Goal: Task Accomplishment & Management: Use online tool/utility

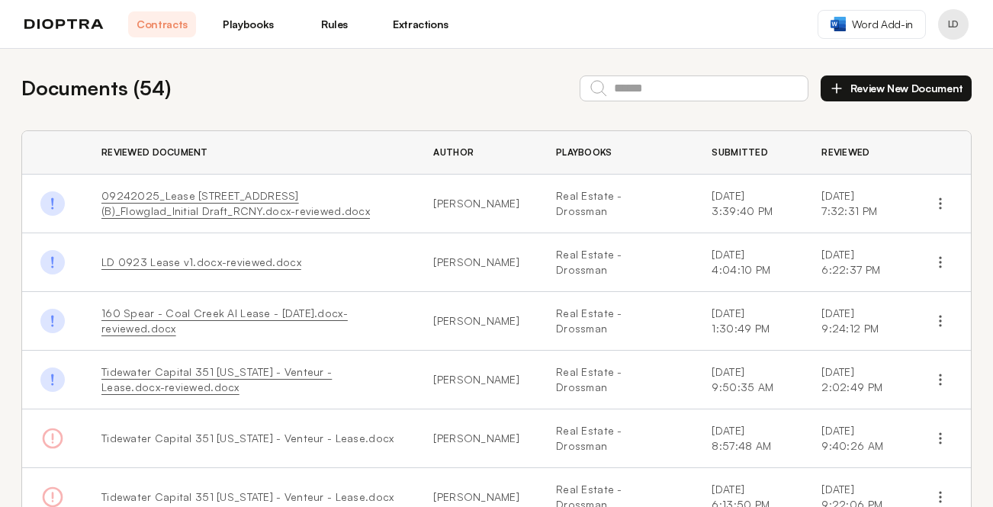
click at [243, 19] on link "Playbooks" at bounding box center [248, 24] width 68 height 26
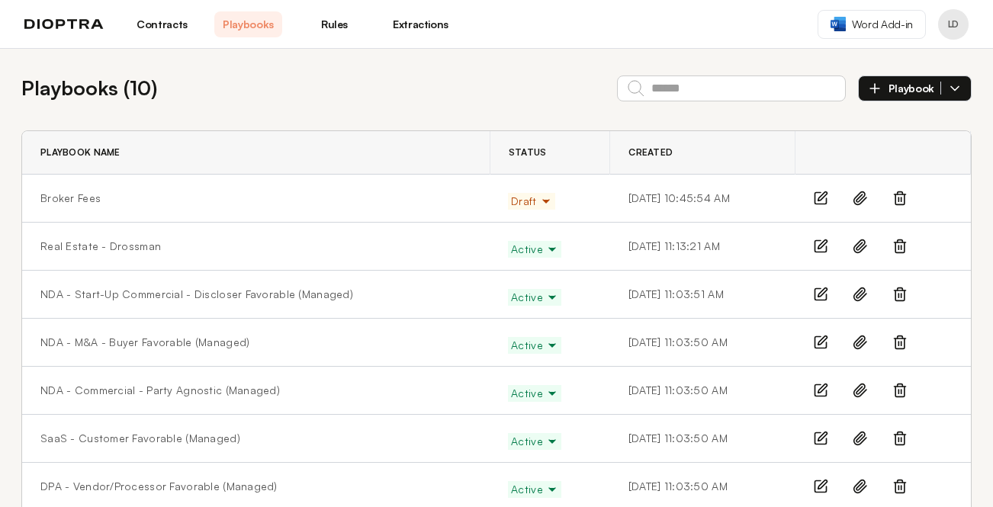
click at [540, 195] on icon "button" at bounding box center [546, 201] width 12 height 12
click at [540, 197] on icon "button" at bounding box center [546, 201] width 12 height 12
click at [821, 198] on icon at bounding box center [822, 196] width 9 height 9
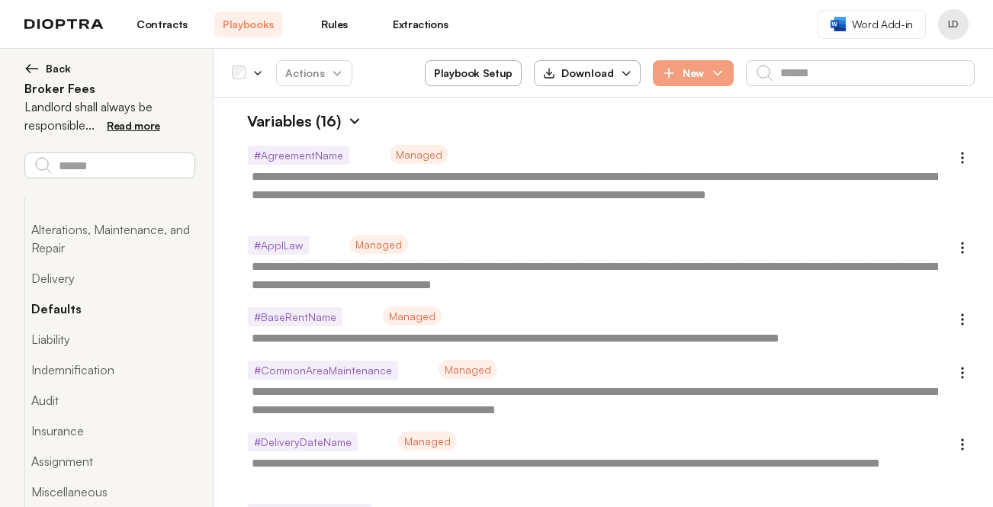
scroll to position [220, 0]
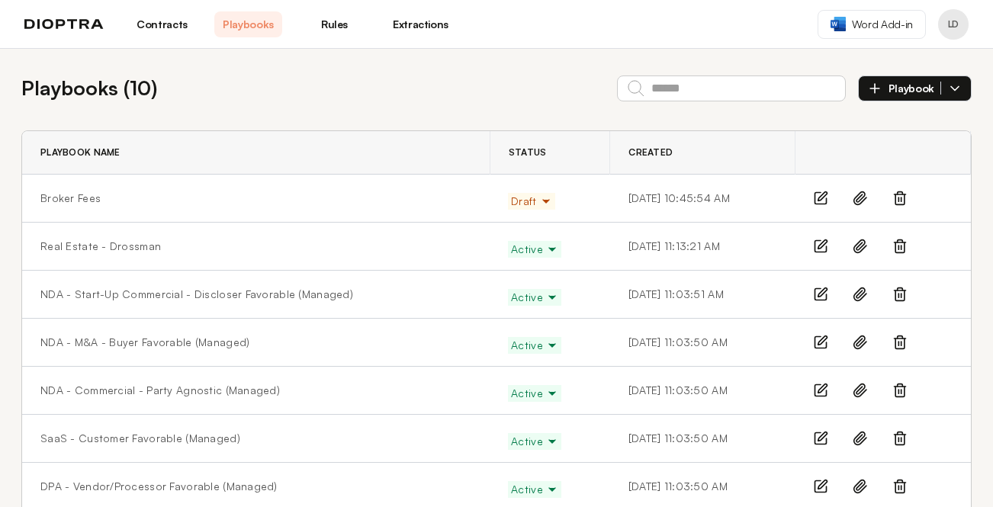
click at [540, 203] on icon "button" at bounding box center [546, 201] width 12 height 12
click at [509, 234] on button "Active" at bounding box center [537, 233] width 56 height 27
click at [330, 27] on link "Rules" at bounding box center [335, 24] width 68 height 26
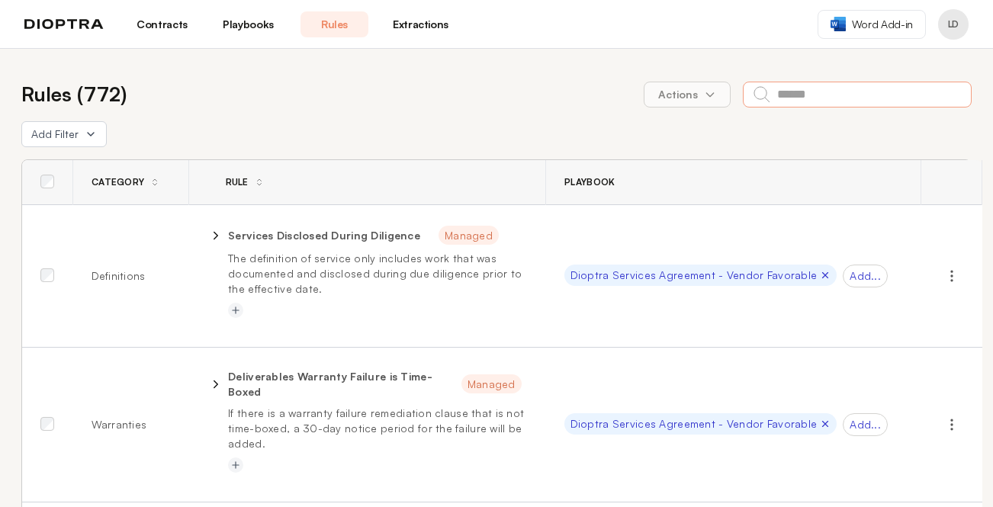
click at [825, 96] on input "text" at bounding box center [857, 95] width 229 height 26
type input "********"
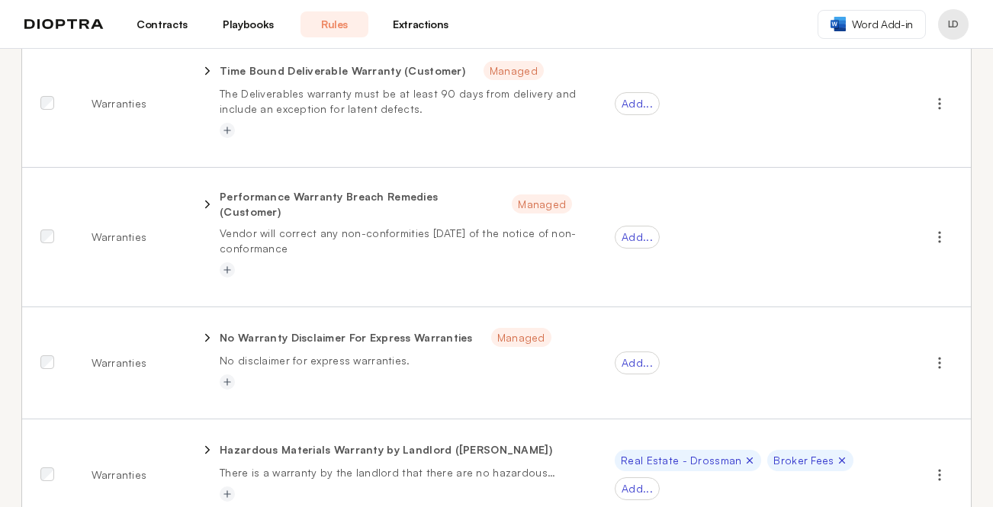
scroll to position [2241, 0]
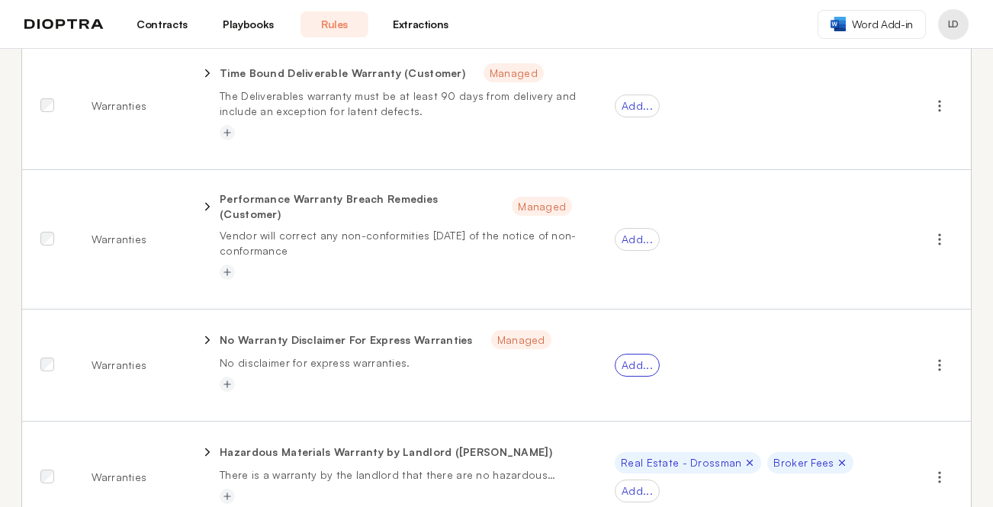
click at [660, 354] on div "Add..." at bounding box center [637, 365] width 45 height 23
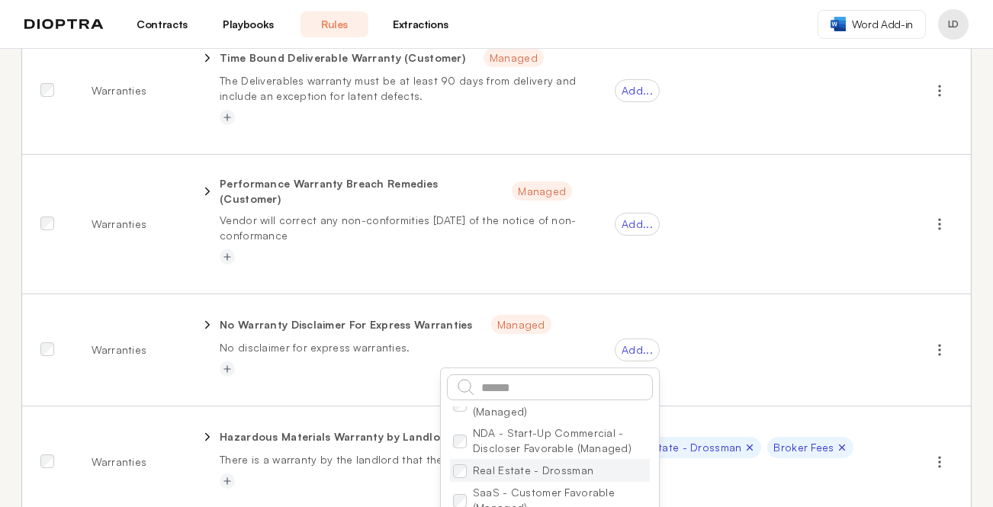
scroll to position [2255, 0]
click at [585, 460] on li "Real Estate - Drossman" at bounding box center [550, 471] width 200 height 23
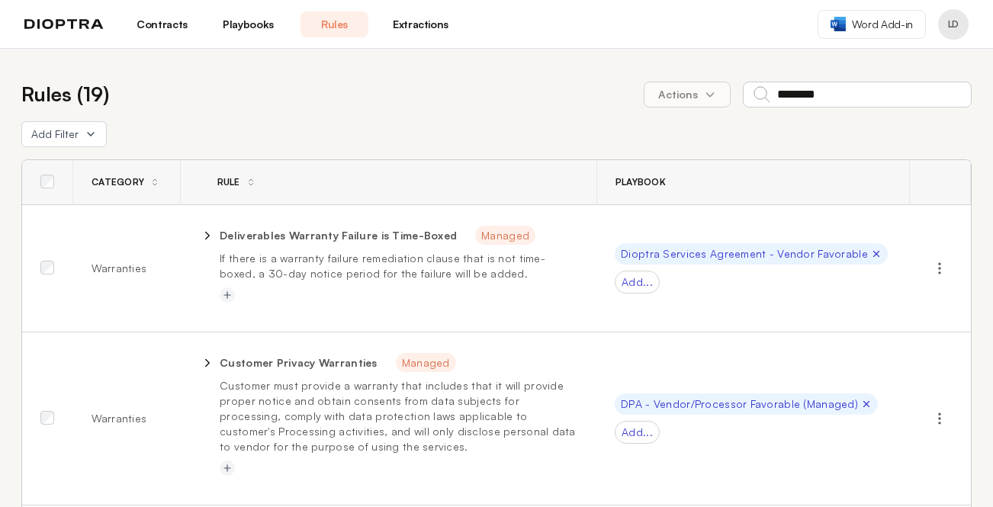
scroll to position [0, 0]
click at [962, 31] on button "Profile menu" at bounding box center [953, 24] width 31 height 31
click at [902, 59] on button "Profile" at bounding box center [895, 63] width 145 height 27
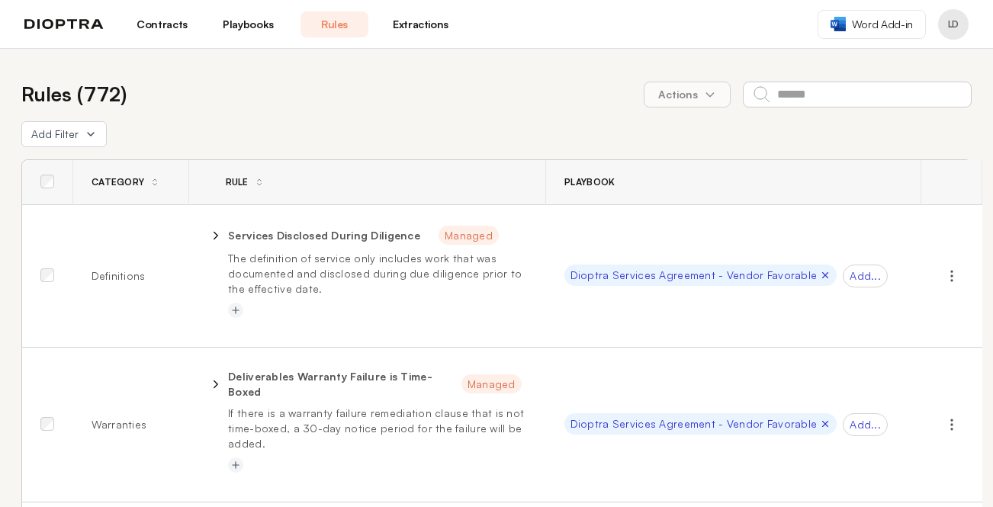
click at [156, 22] on link "Contracts" at bounding box center [162, 24] width 68 height 26
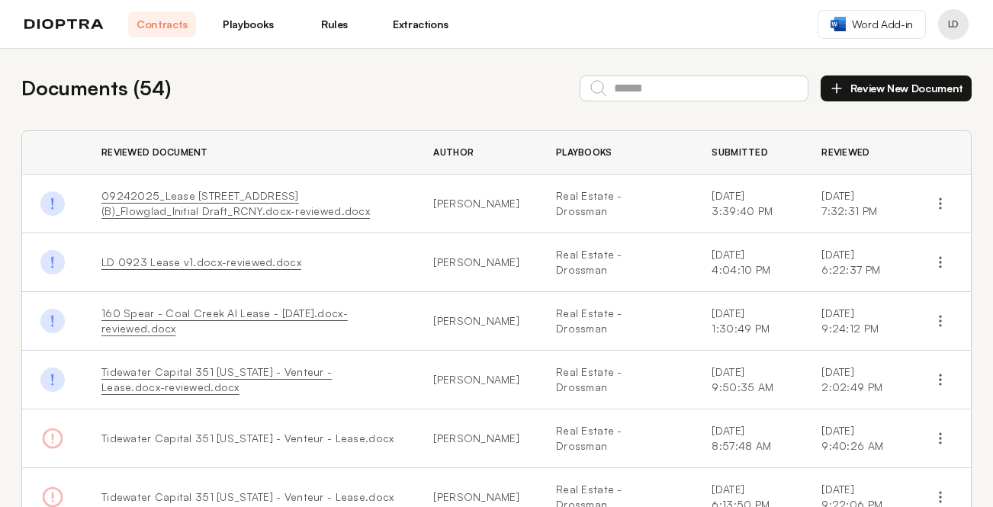
click at [422, 26] on link "Extractions" at bounding box center [421, 24] width 68 height 26
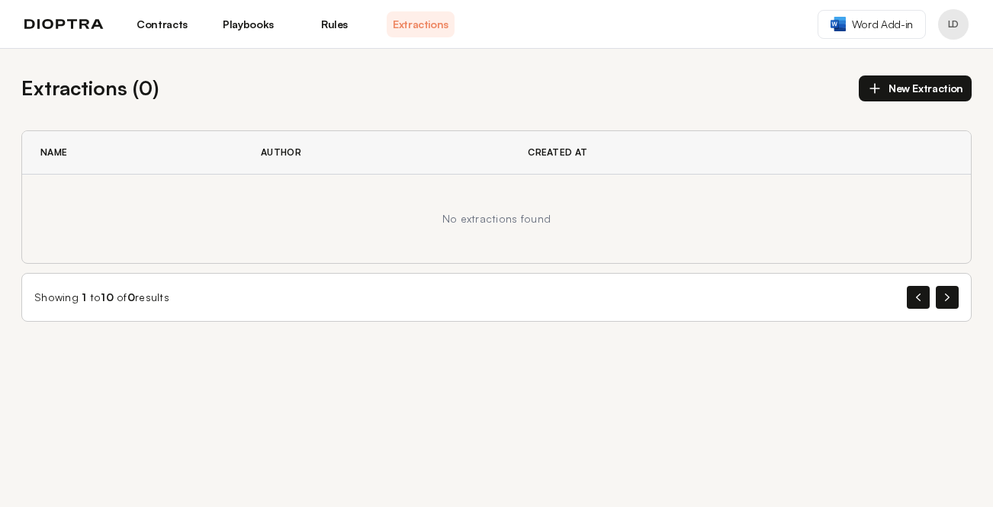
click at [330, 23] on link "Rules" at bounding box center [335, 24] width 68 height 26
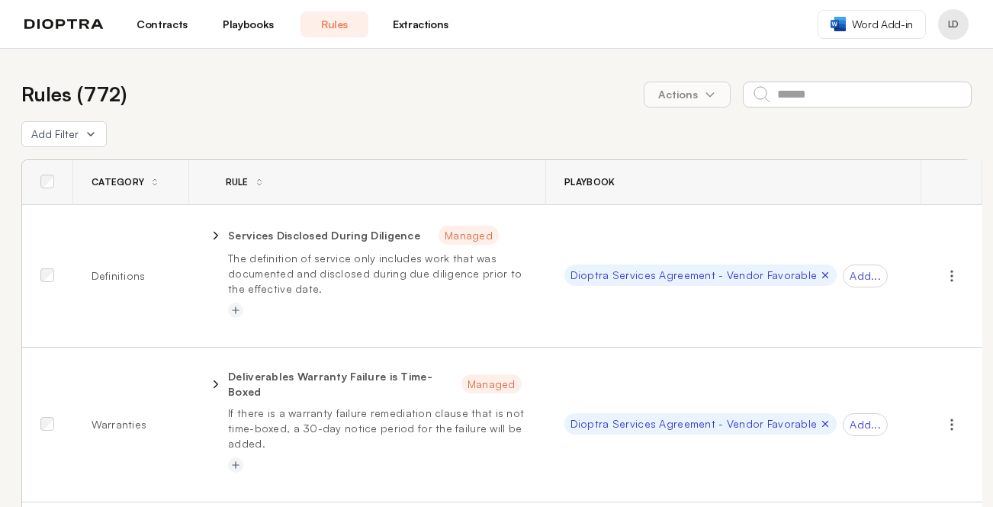
click at [593, 178] on span "Playbook" at bounding box center [589, 182] width 50 height 12
click at [236, 22] on link "Playbooks" at bounding box center [248, 24] width 68 height 26
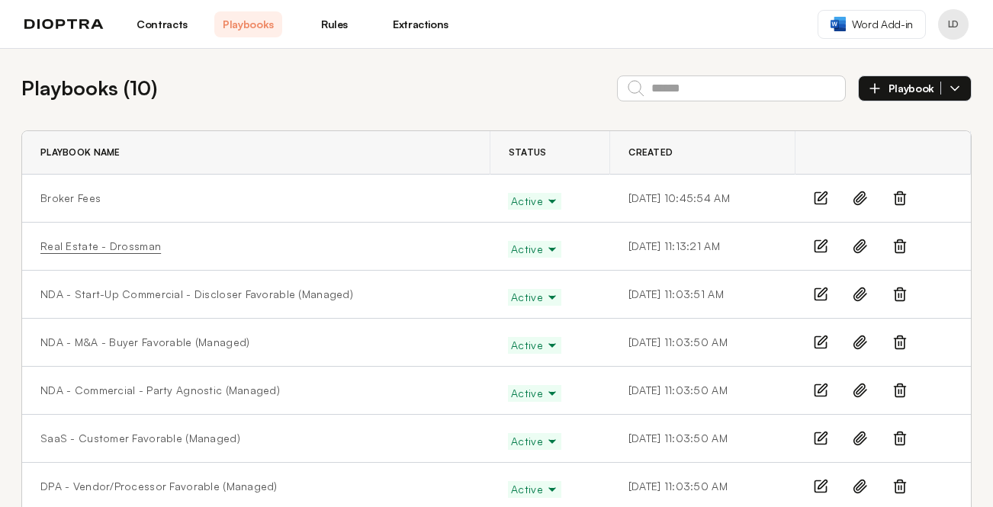
click at [128, 252] on link "Real Estate - Drossman" at bounding box center [100, 246] width 121 height 15
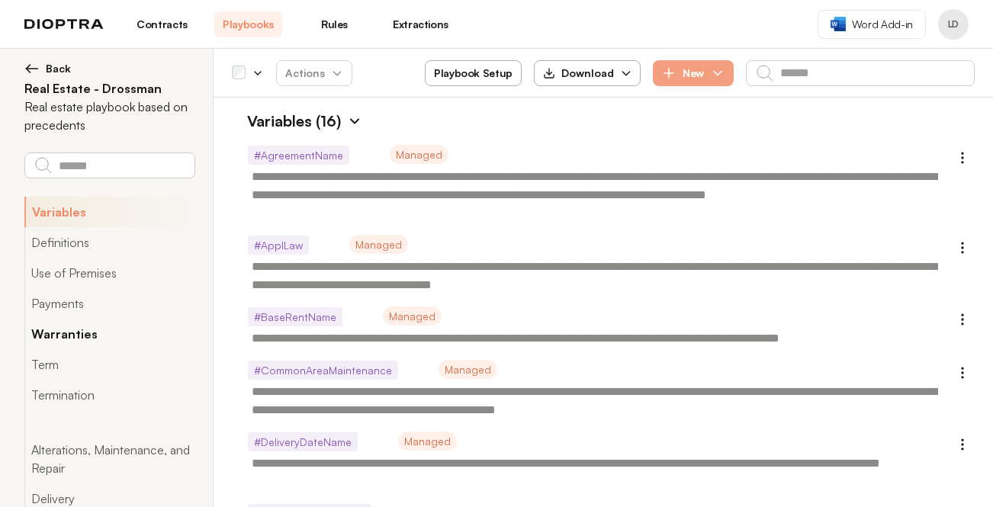
click at [90, 338] on button "Warranties" at bounding box center [109, 334] width 170 height 31
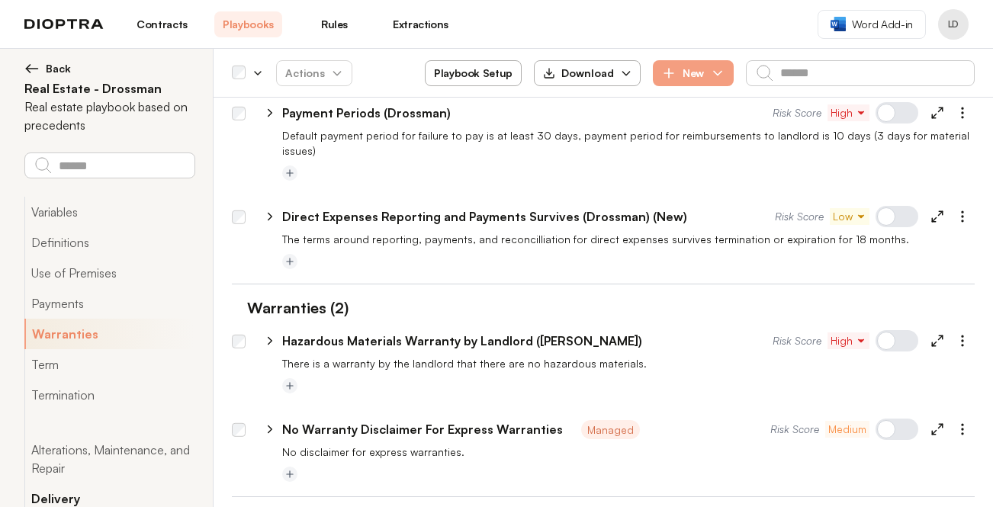
click at [107, 497] on button "Delivery" at bounding box center [109, 499] width 170 height 31
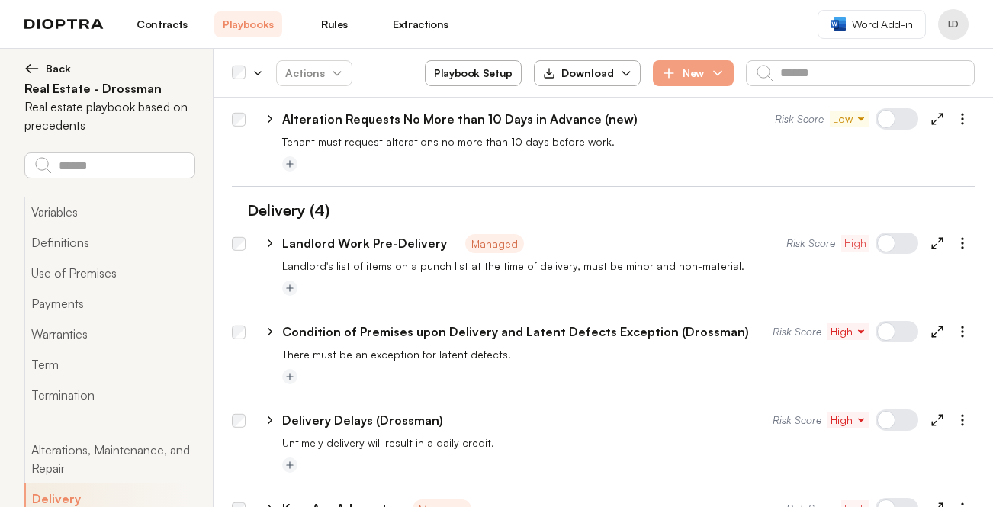
scroll to position [5330, 0]
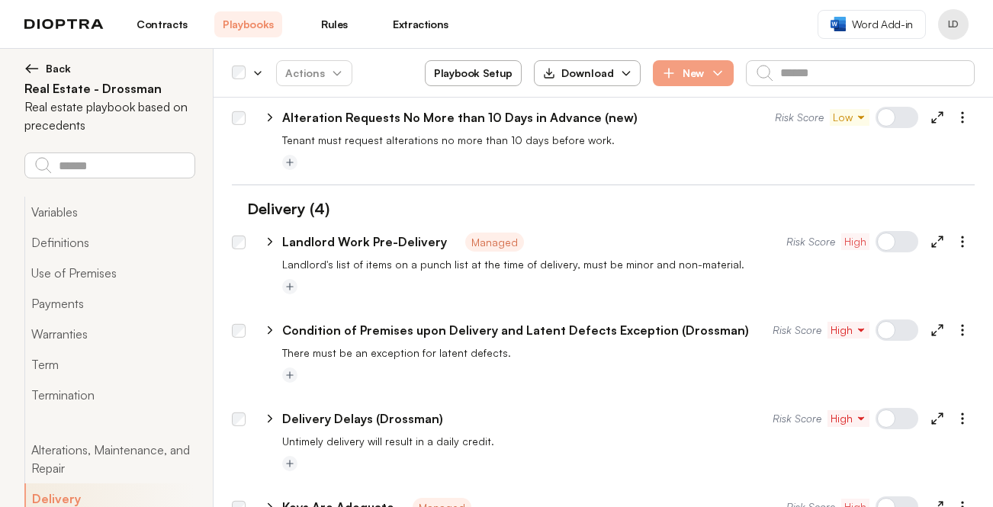
click at [418, 321] on p "Condition of Premises upon Delivery and Latent Defects Exception (Drossman)" at bounding box center [515, 330] width 467 height 18
click at [963, 323] on icon "button" at bounding box center [962, 330] width 15 height 15
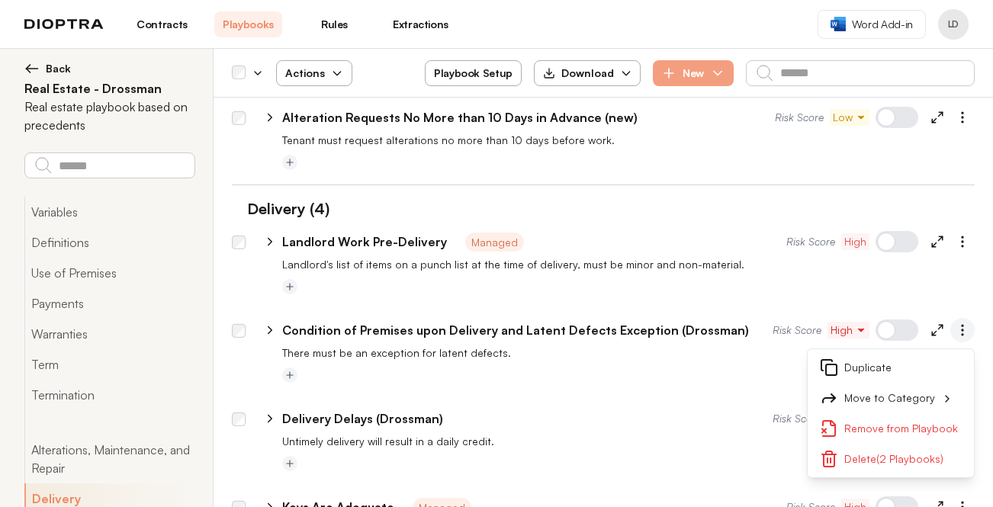
click at [964, 323] on icon "button" at bounding box center [962, 330] width 15 height 15
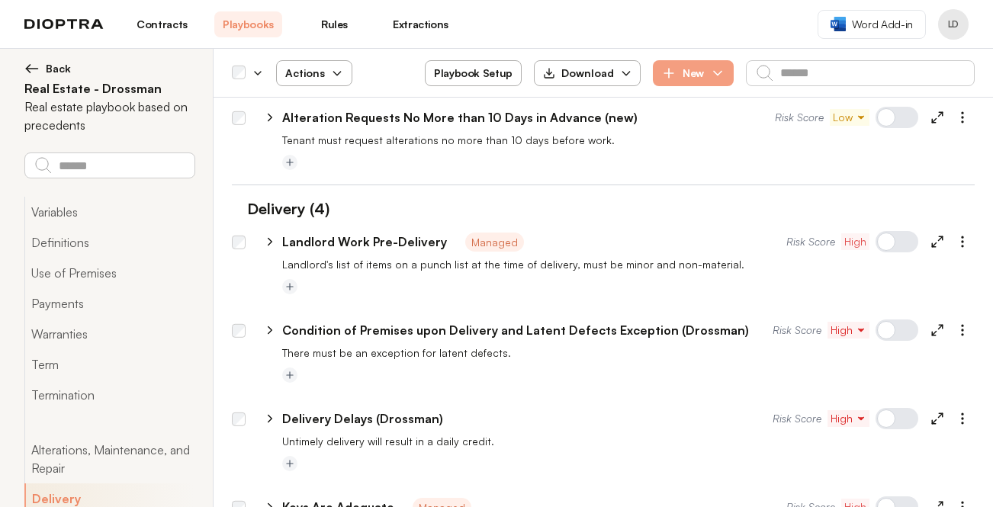
click at [555, 321] on p "Condition of Premises upon Delivery and Latent Defects Exception (Drossman)" at bounding box center [515, 330] width 467 height 18
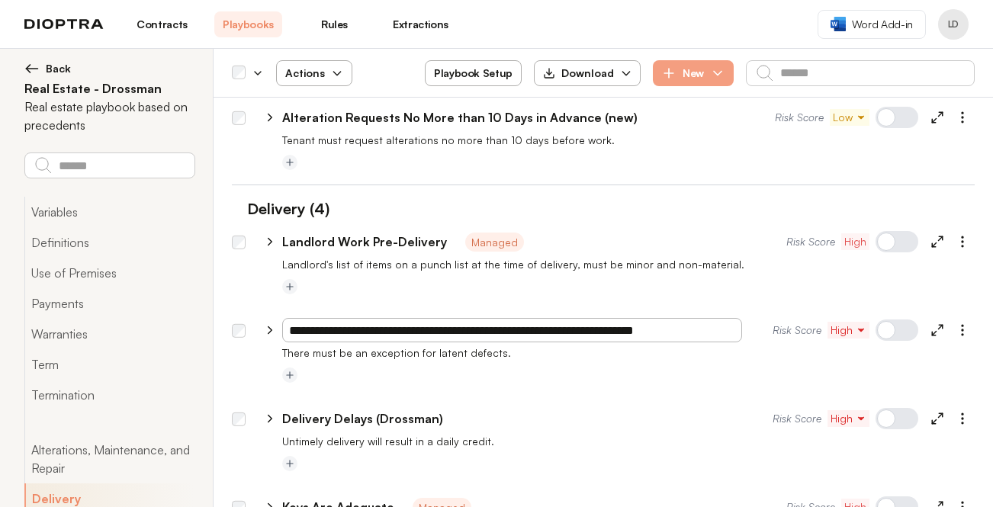
click at [476, 346] on p "There must be an exception for latent defects." at bounding box center [628, 353] width 693 height 15
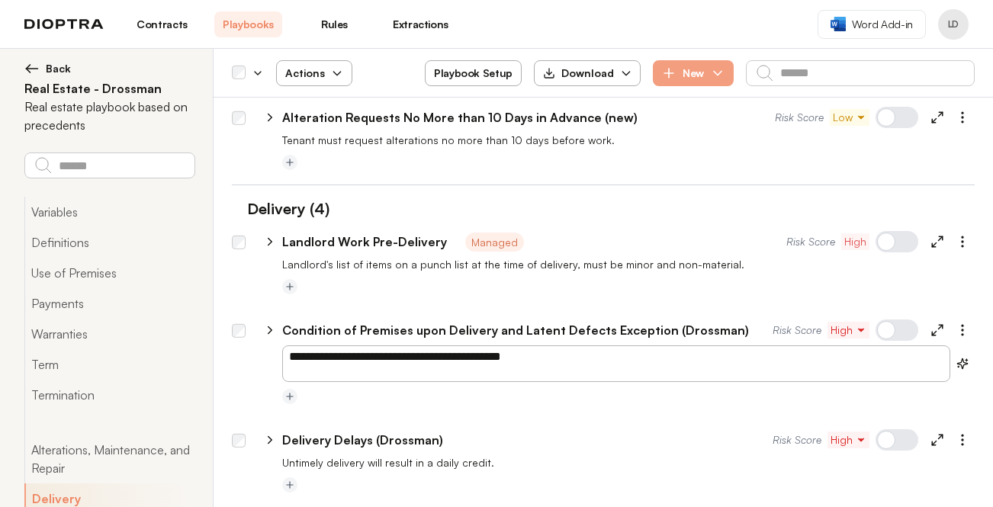
click at [894, 320] on div at bounding box center [897, 330] width 43 height 21
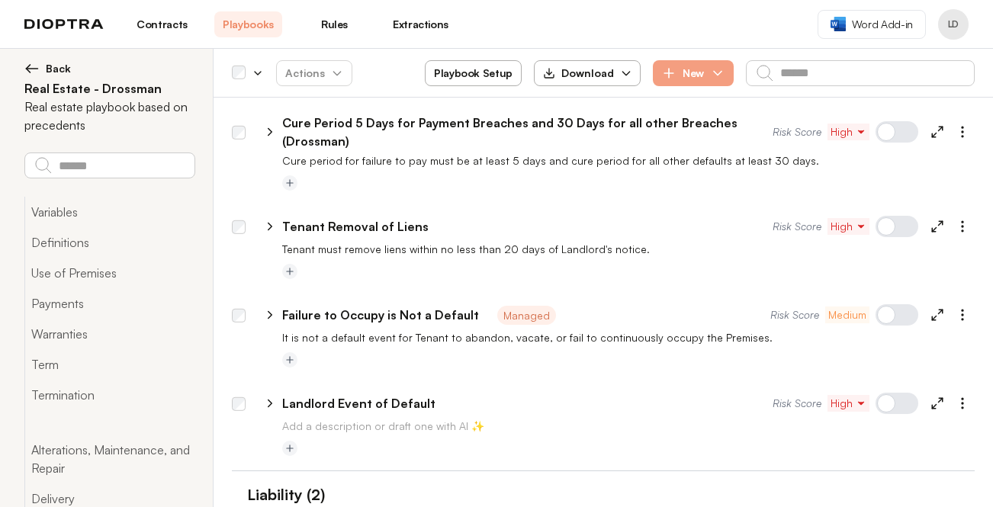
scroll to position [5933, 0]
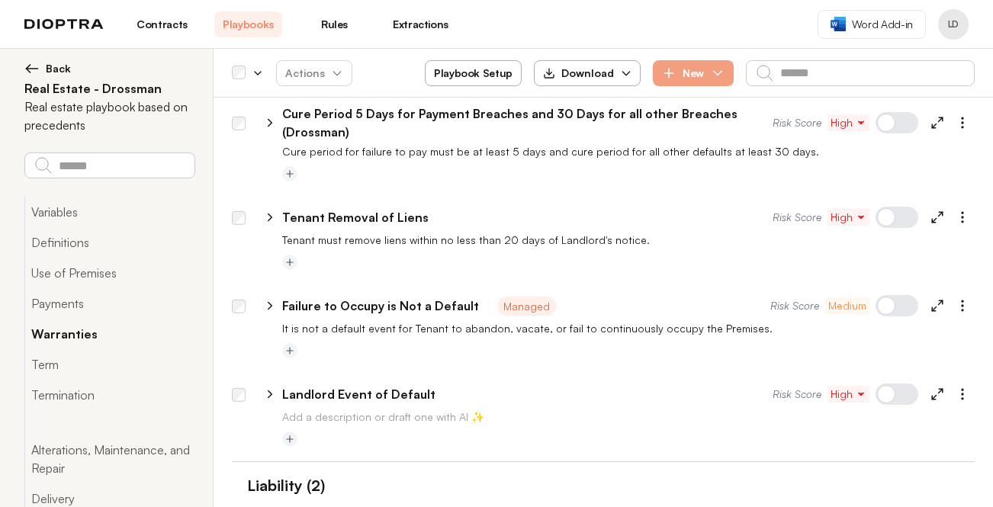
click at [119, 340] on button "Warranties" at bounding box center [109, 334] width 170 height 31
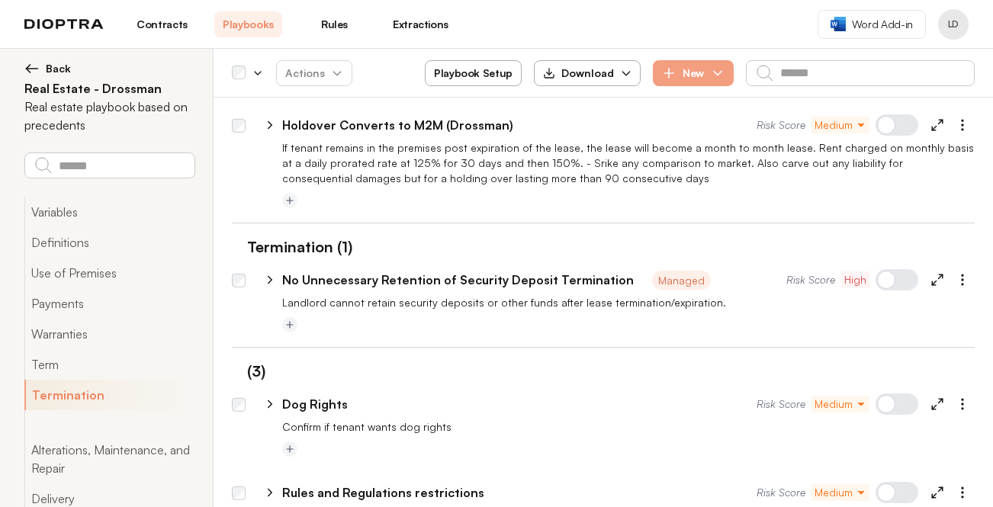
scroll to position [3433, 0]
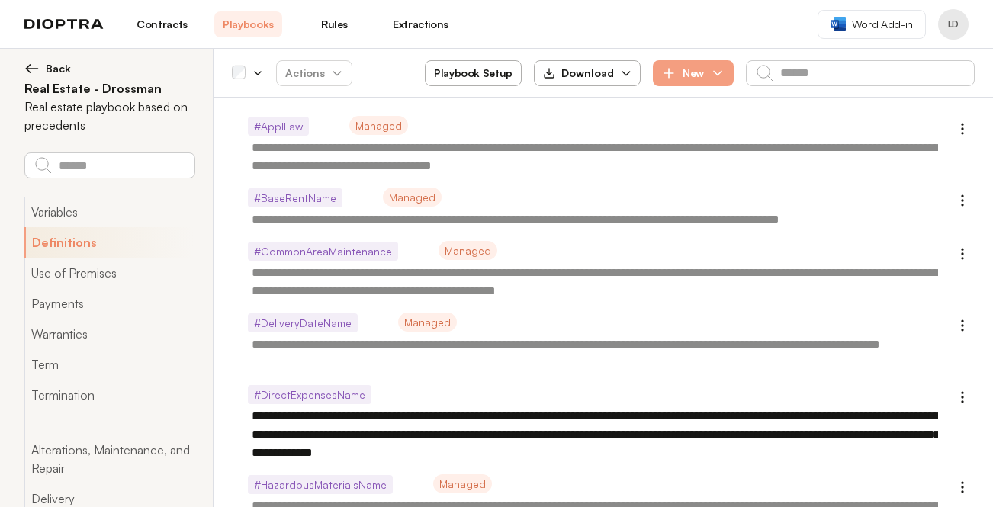
type textarea "*"
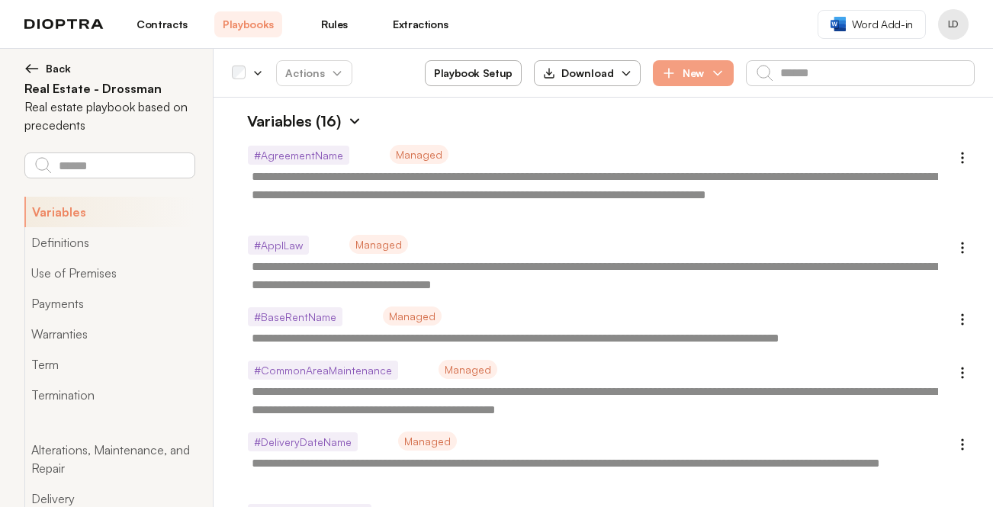
scroll to position [0, 0]
click at [49, 62] on span "Back" at bounding box center [58, 68] width 25 height 15
